Goal: Information Seeking & Learning: Learn about a topic

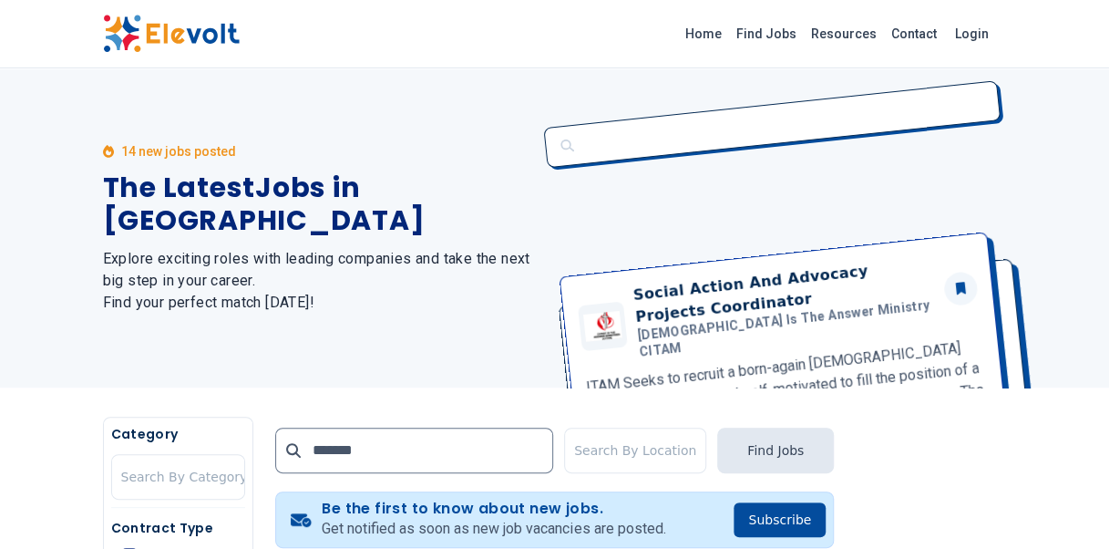
click at [290, 451] on icon at bounding box center [293, 450] width 15 height 15
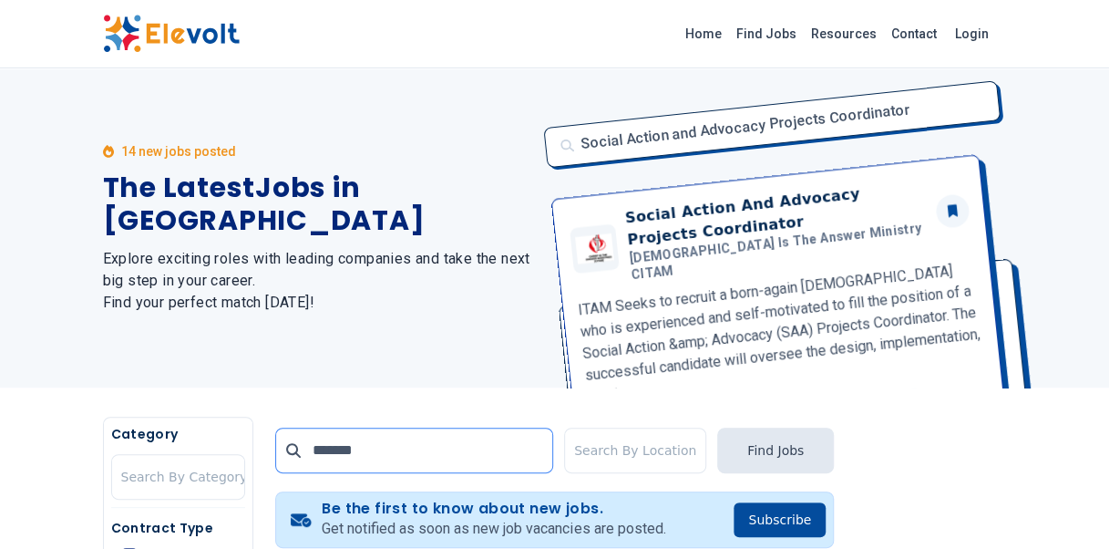
click at [364, 452] on input "*******" at bounding box center [414, 451] width 278 height 46
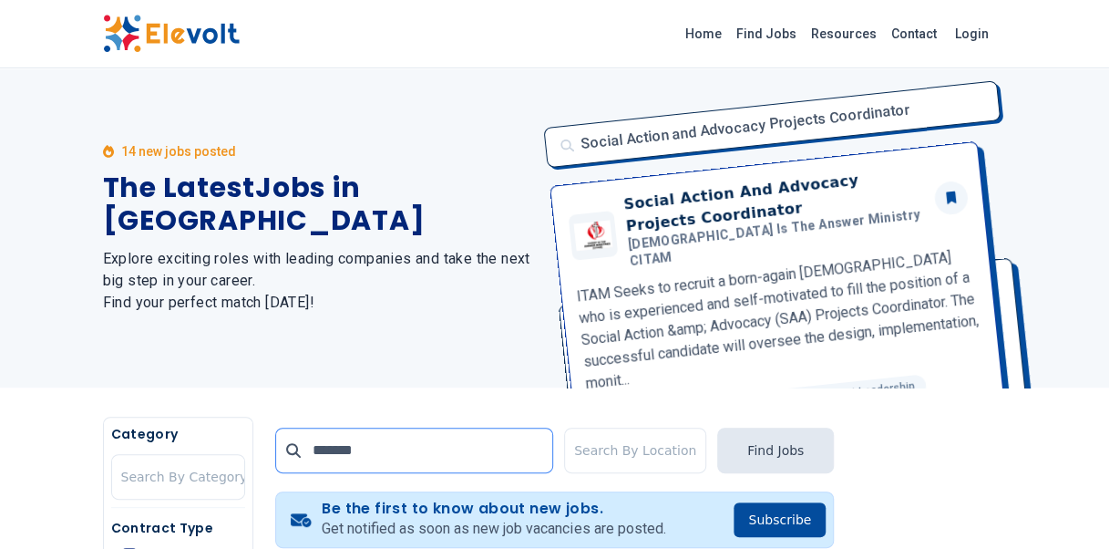
click at [364, 452] on input "*******" at bounding box center [414, 451] width 278 height 46
